Goal: Task Accomplishment & Management: Complete application form

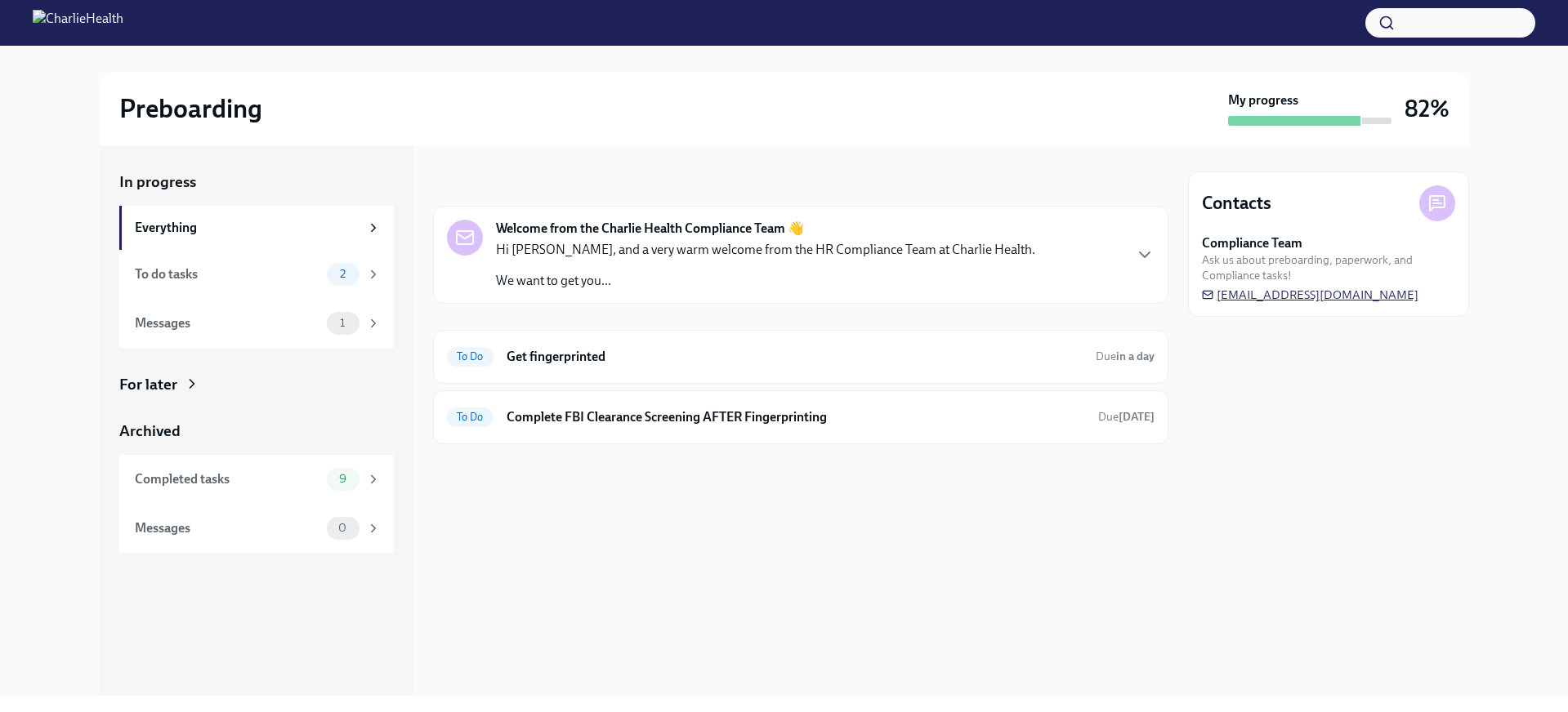
click at [1248, 295] on span "[EMAIL_ADDRESS][DOMAIN_NAME]" at bounding box center [1310, 294] width 217 height 17
click at [276, 483] on div "Completed tasks" at bounding box center [227, 480] width 185 height 18
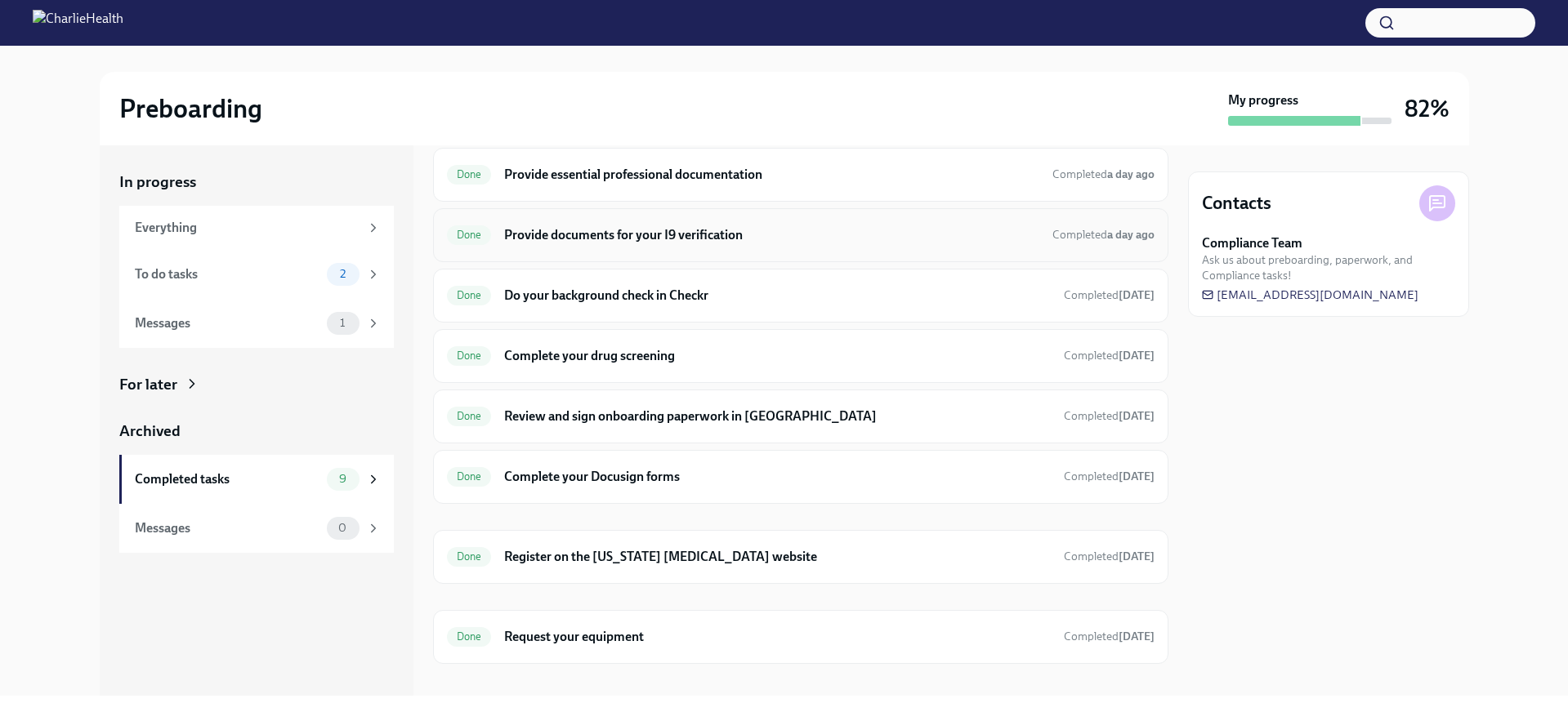
scroll to position [139, 0]
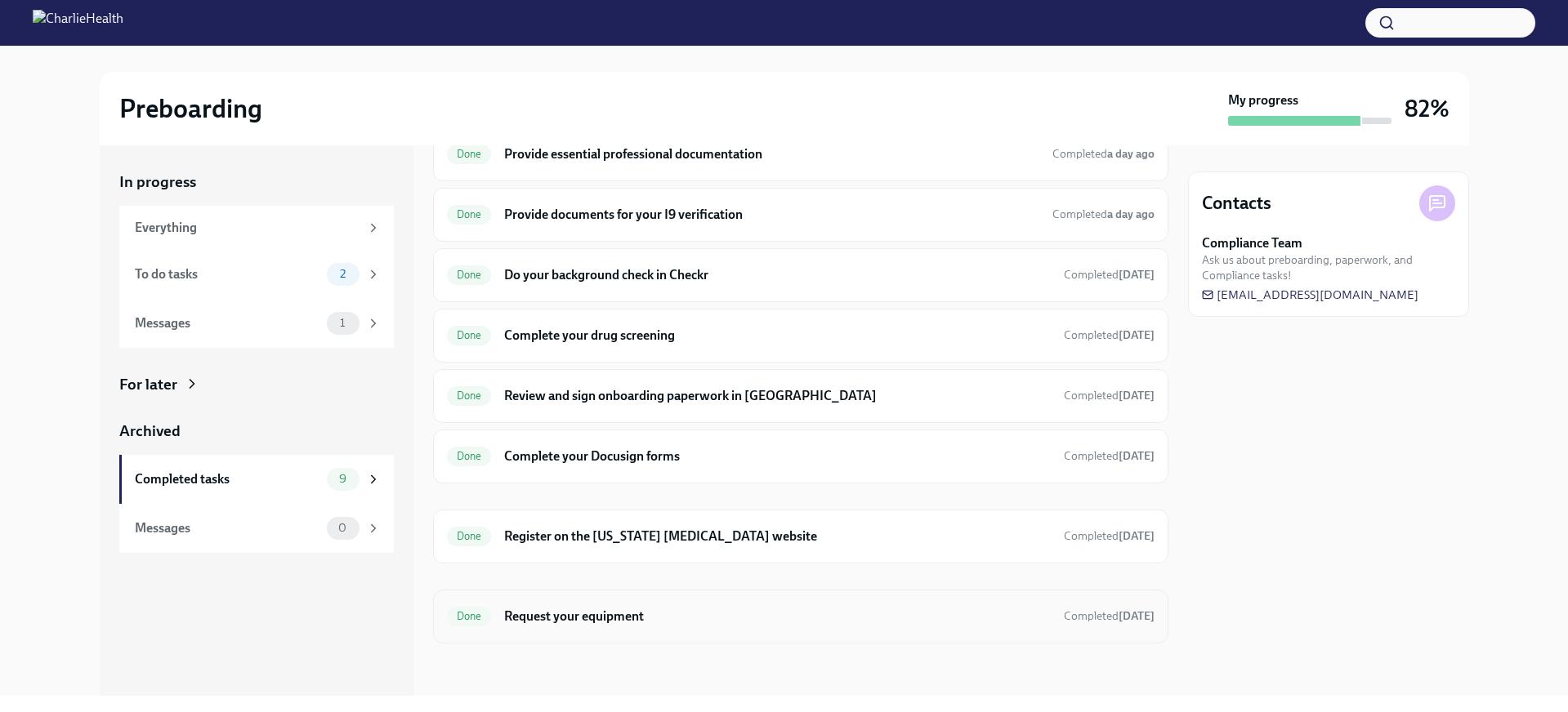
click at [610, 602] on div "Done Request your equipment Completed [DATE]" at bounding box center [800, 616] width 735 height 54
click at [543, 613] on h6 "Request your equipment" at bounding box center [777, 616] width 546 height 18
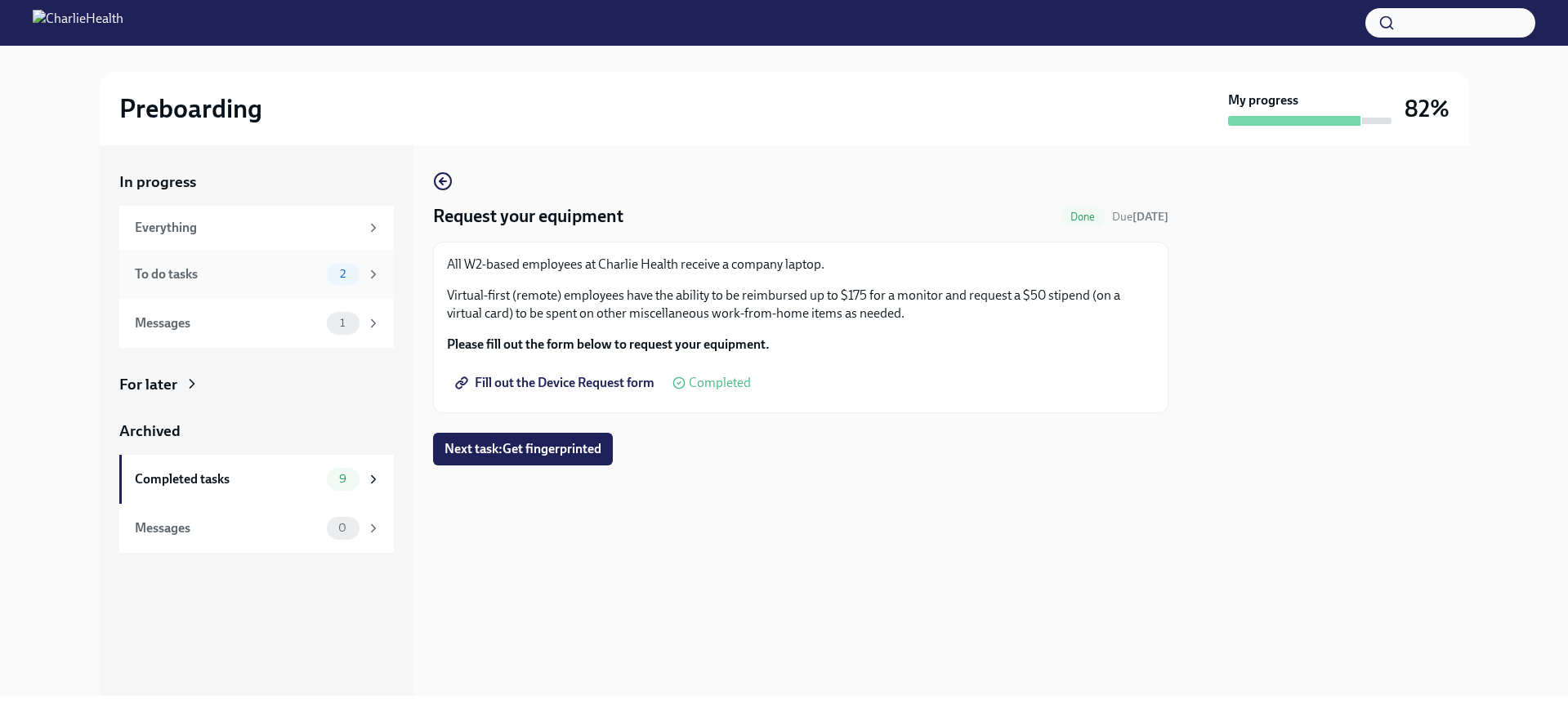
click at [257, 273] on div "To do tasks" at bounding box center [227, 275] width 185 height 18
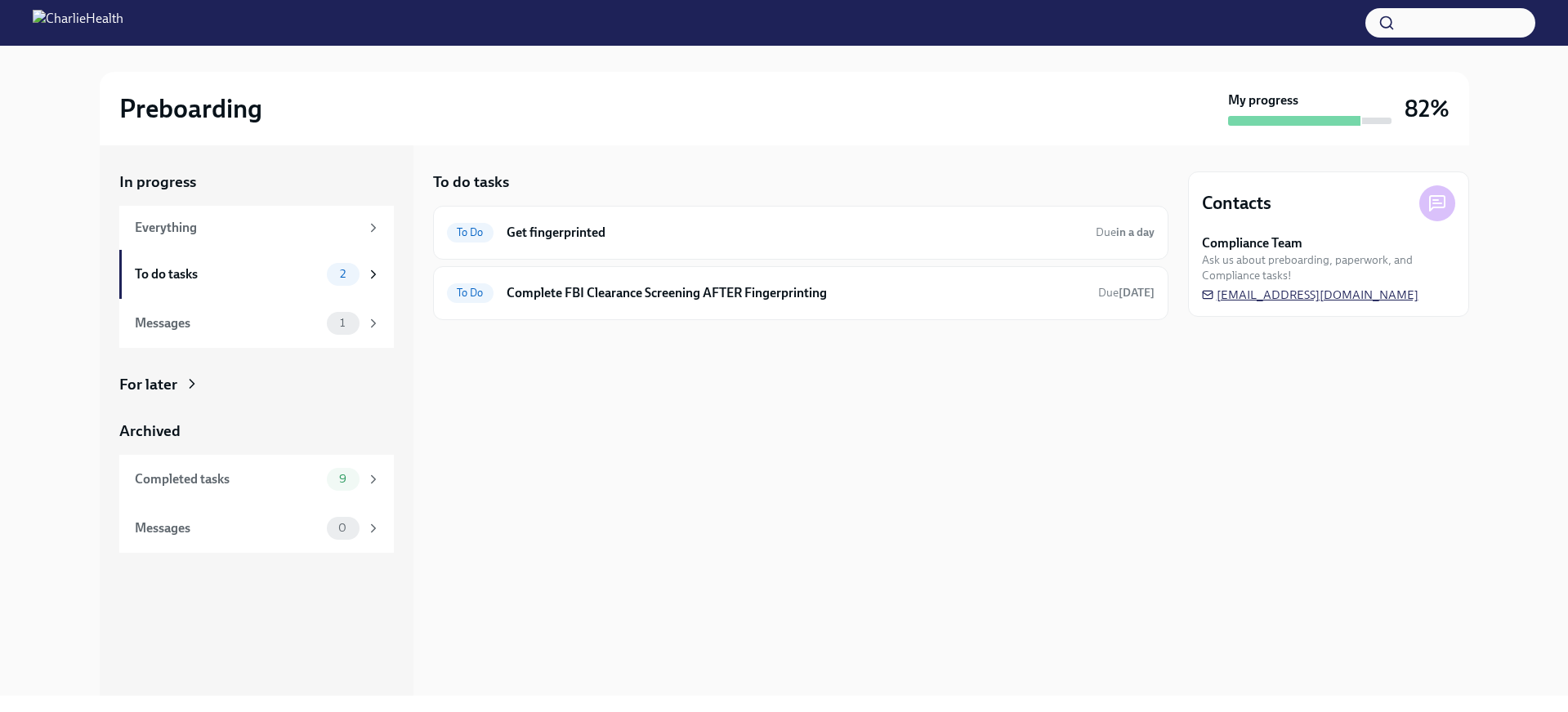
drag, startPoint x: 1432, startPoint y: 296, endPoint x: 1208, endPoint y: 299, distance: 224.0
click at [1209, 300] on div "Compliance Team Ask us about preboarding, paperwork, and Compliance tasks! [EMA…" at bounding box center [1329, 269] width 253 height 69
drag, startPoint x: 1213, startPoint y: 295, endPoint x: 945, endPoint y: 2, distance: 397.1
click at [323, 474] on div "Completed tasks 9" at bounding box center [257, 479] width 246 height 23
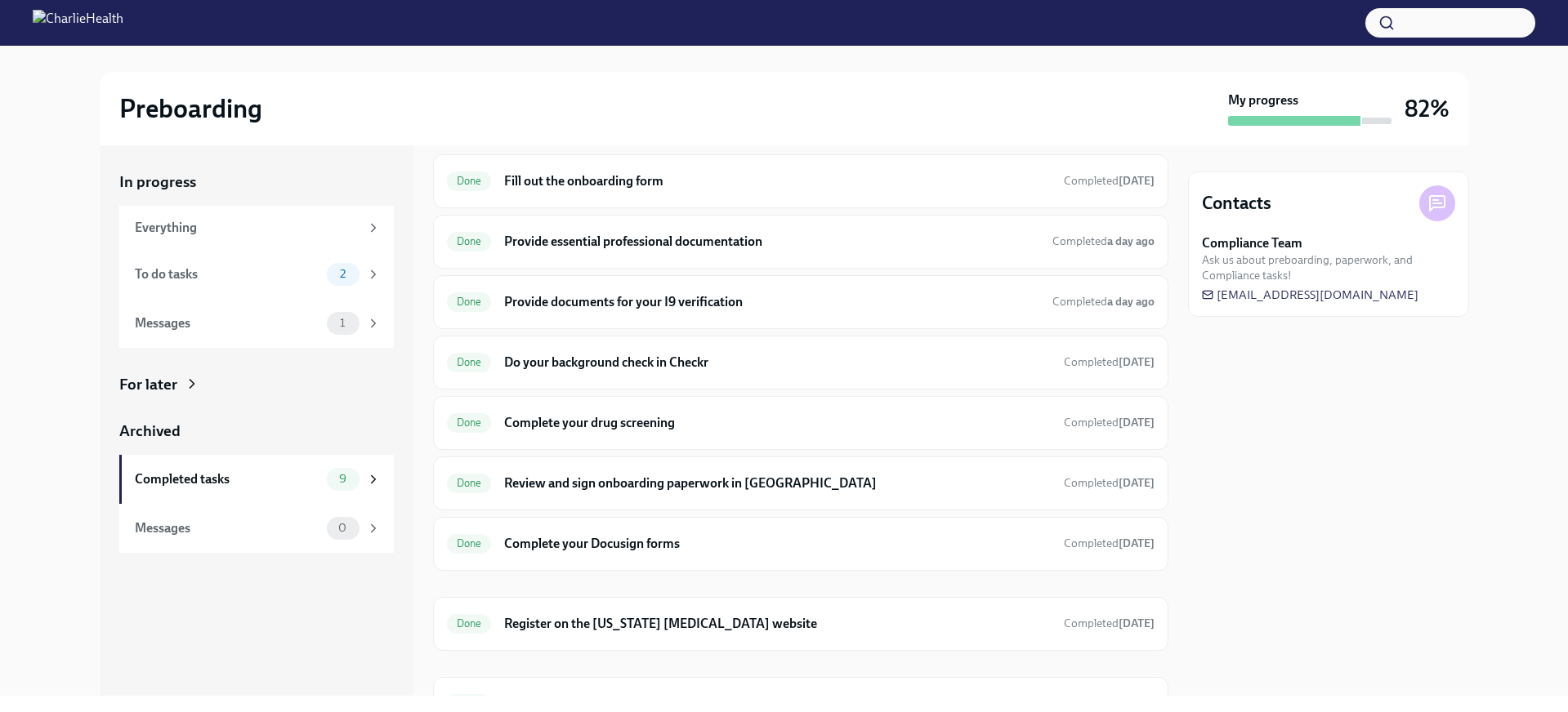
scroll to position [139, 0]
